Goal: Information Seeking & Learning: Find specific fact

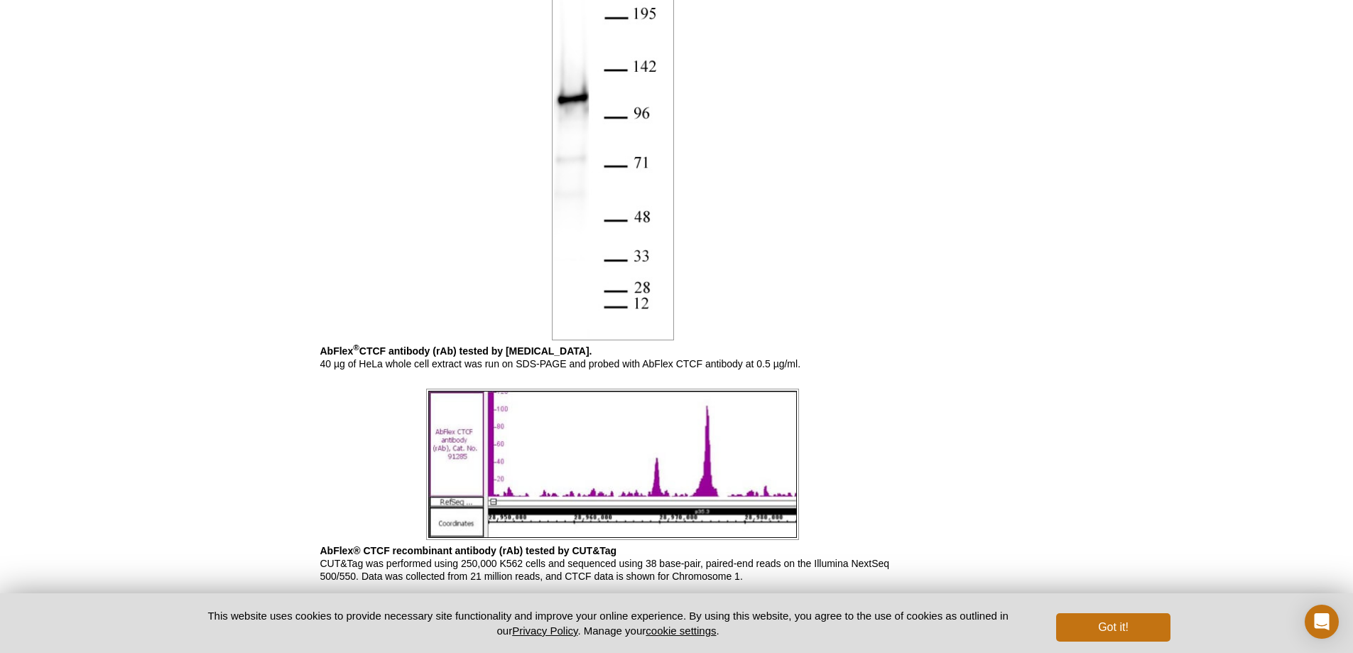
scroll to position [1186, 0]
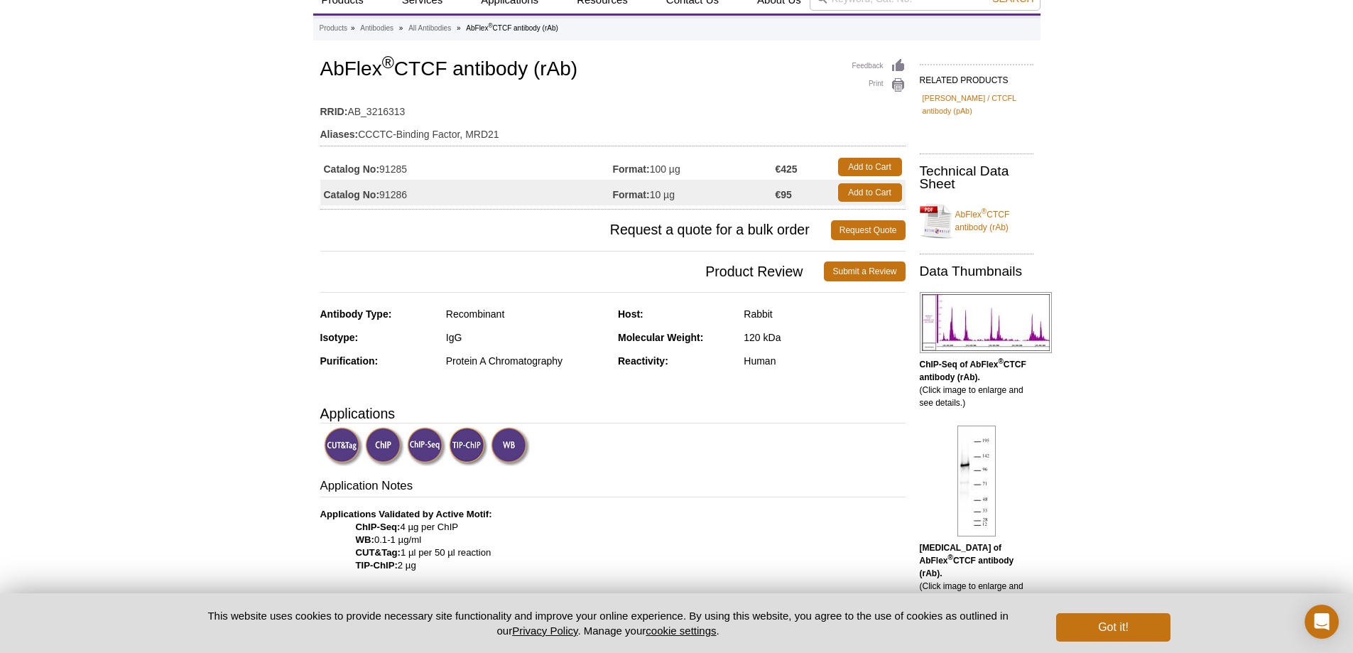
scroll to position [50, 0]
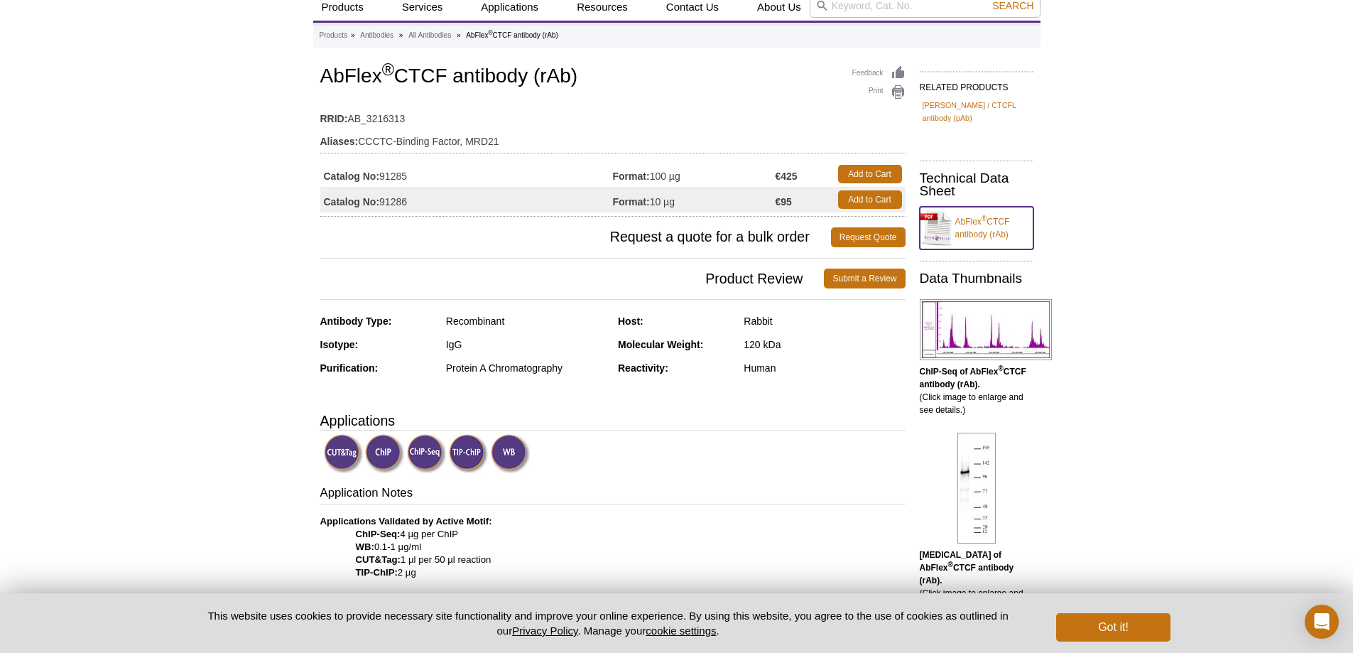
click at [992, 217] on link "AbFlex ® CTCF antibody (rAb)" at bounding box center [977, 228] width 114 height 43
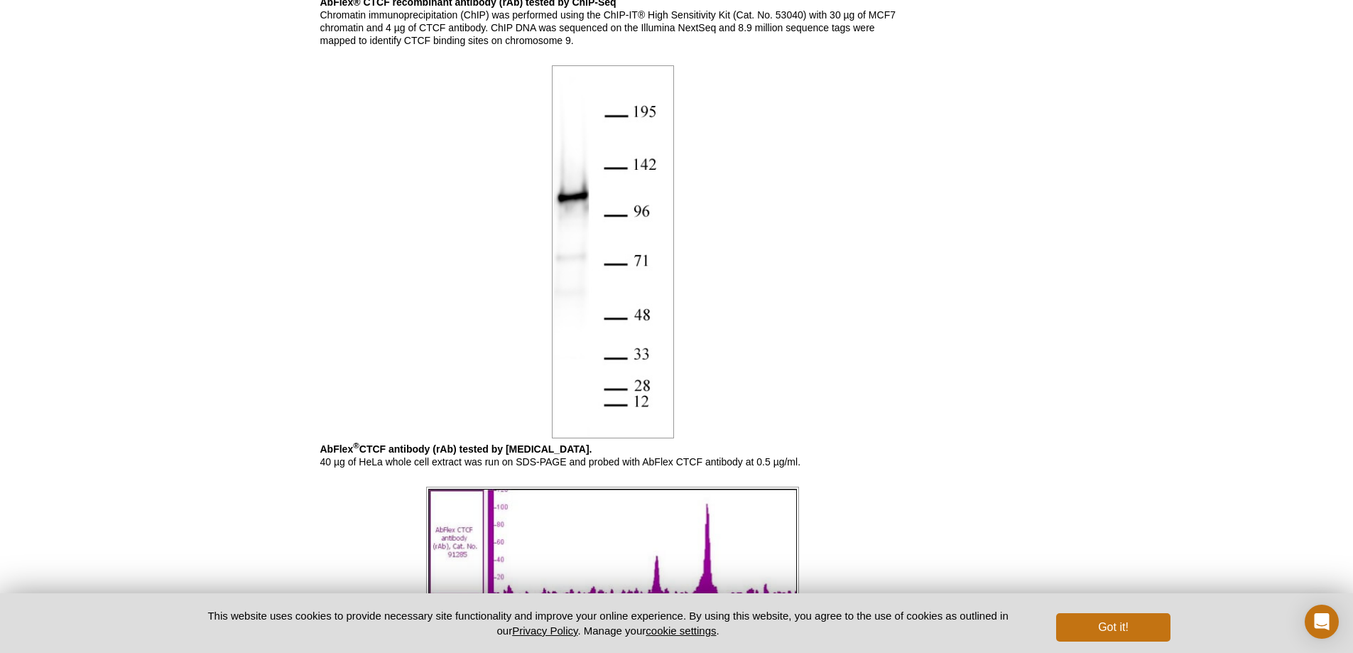
scroll to position [1044, 0]
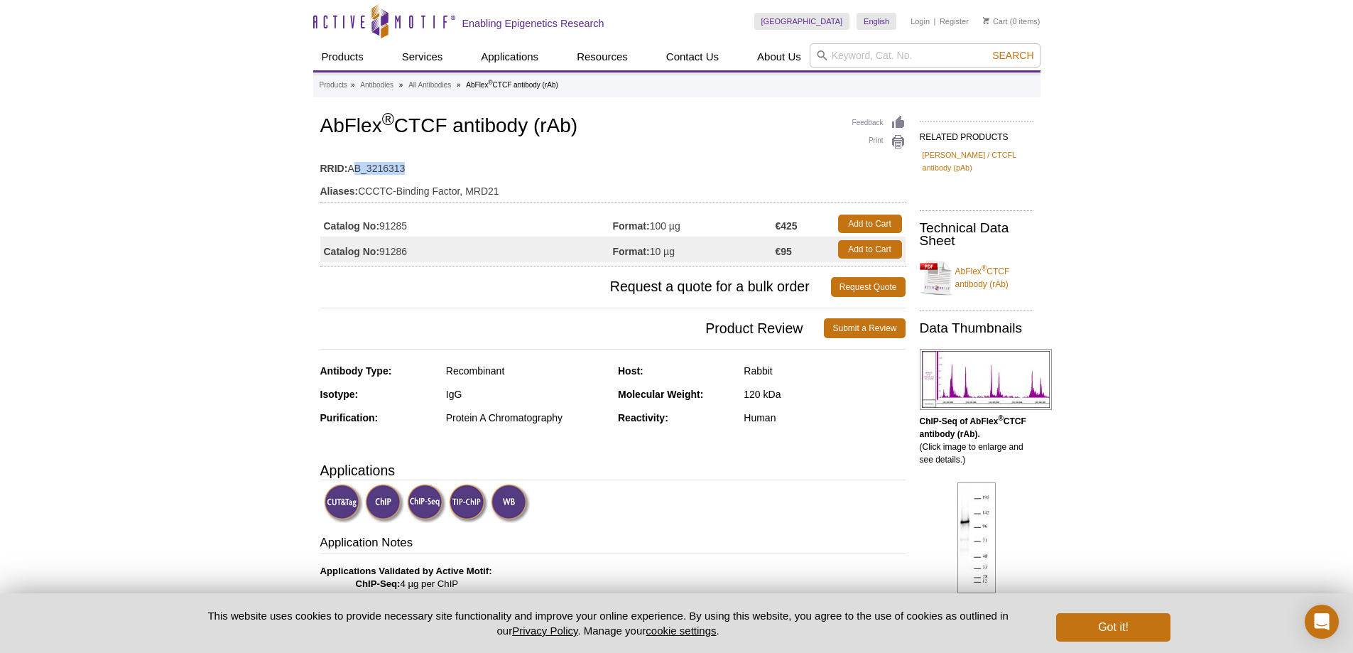
drag, startPoint x: 428, startPoint y: 170, endPoint x: 354, endPoint y: 169, distance: 73.9
click at [354, 169] on td "RRID: AB_3216313" at bounding box center [612, 164] width 585 height 23
click at [993, 271] on link "AbFlex ® CTCF antibody (rAb)" at bounding box center [977, 277] width 114 height 43
